Goal: Information Seeking & Learning: Find specific fact

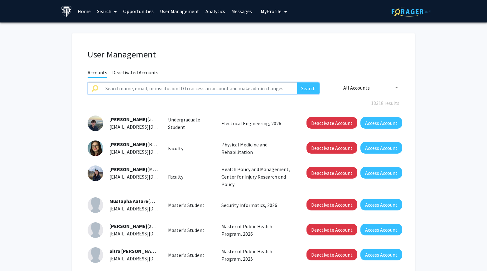
click at [160, 92] on input "text" at bounding box center [200, 88] width 196 height 12
type input "[PERSON_NAME]"
click at [105, 12] on link "Search" at bounding box center [107, 11] width 26 height 22
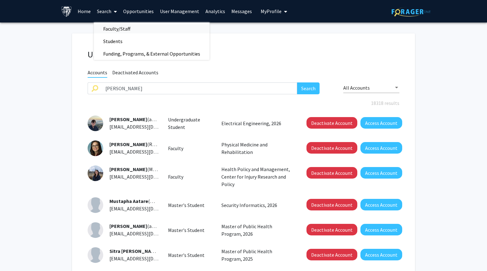
click at [107, 28] on span "Faculty/Staff" at bounding box center [117, 28] width 46 height 12
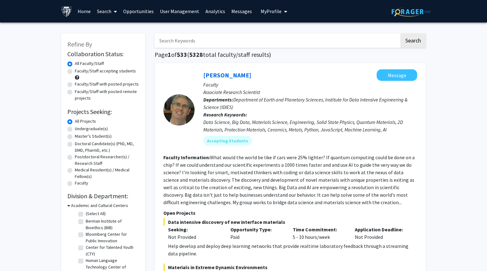
click at [217, 40] on input "Search Keywords" at bounding box center [277, 40] width 245 height 14
type input "[PERSON_NAME]"
click at [401, 33] on button "Search" at bounding box center [414, 40] width 26 height 14
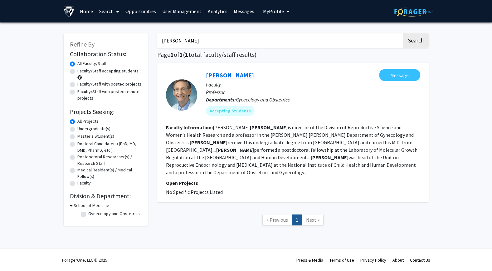
click at [224, 75] on link "[PERSON_NAME]" at bounding box center [230, 75] width 48 height 8
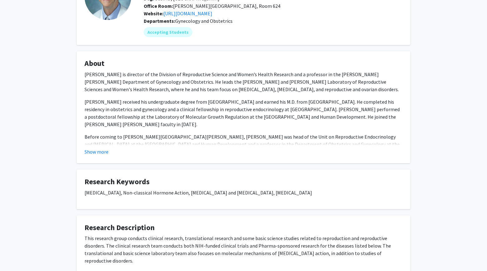
scroll to position [62, 0]
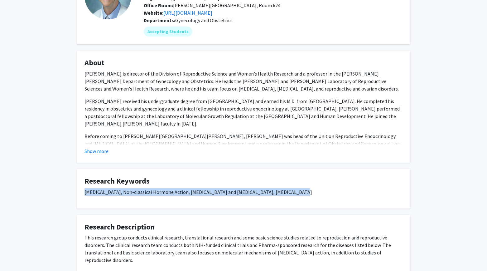
drag, startPoint x: 83, startPoint y: 192, endPoint x: 298, endPoint y: 189, distance: 214.4
click at [298, 189] on fg-card "Research Keywords [MEDICAL_DATA], Non-classical Hormone Action, [MEDICAL_DATA] …" at bounding box center [244, 189] width 334 height 40
copy p "[MEDICAL_DATA], Non-classical Hormone Action, [MEDICAL_DATA] and [MEDICAL_DATA]…"
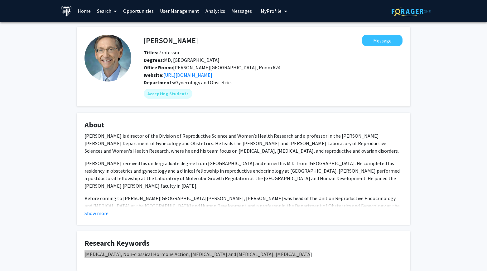
scroll to position [0, 0]
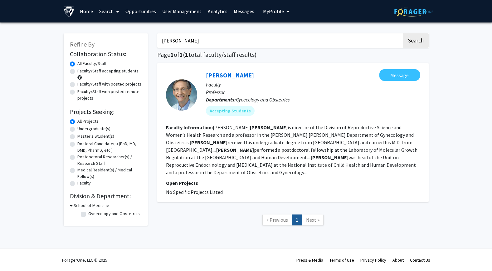
drag, startPoint x: 195, startPoint y: 40, endPoint x: 105, endPoint y: 35, distance: 89.4
click at [105, 35] on div "Refine By Collaboration Status: Collaboration Status All Faculty/Staff Collabor…" at bounding box center [246, 132] width 374 height 211
click at [403, 33] on button "Search" at bounding box center [416, 40] width 26 height 14
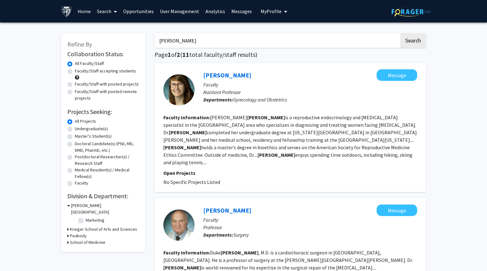
drag, startPoint x: 139, startPoint y: 36, endPoint x: 127, endPoint y: 34, distance: 12.0
paste input "[PERSON_NAME]"
type input "[PERSON_NAME]"
click at [401, 33] on button "Search" at bounding box center [414, 40] width 26 height 14
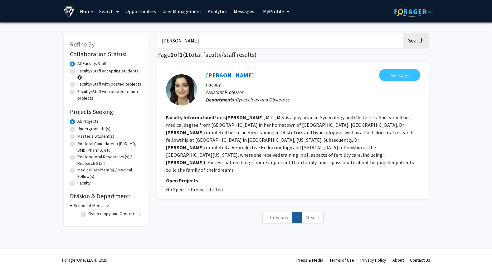
click at [112, 10] on link "Search" at bounding box center [109, 11] width 26 height 22
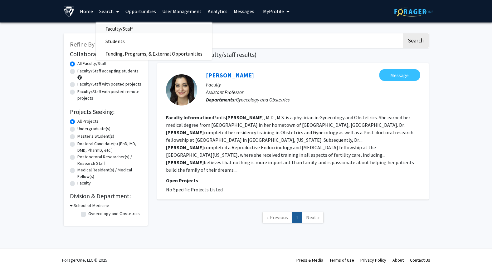
click at [107, 25] on span "Faculty/Staff" at bounding box center [119, 28] width 46 height 12
